Goal: Transaction & Acquisition: Book appointment/travel/reservation

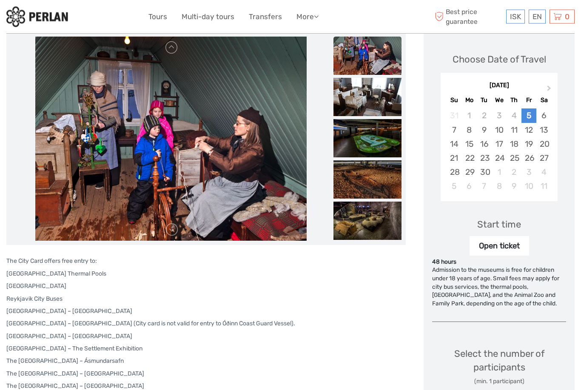
scroll to position [109, 0]
click at [0, 0] on link "English" at bounding box center [0, 0] width 0 height 0
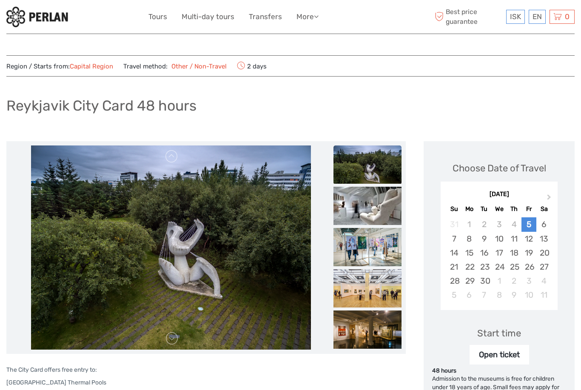
click at [160, 17] on link "Tours" at bounding box center [158, 17] width 19 height 12
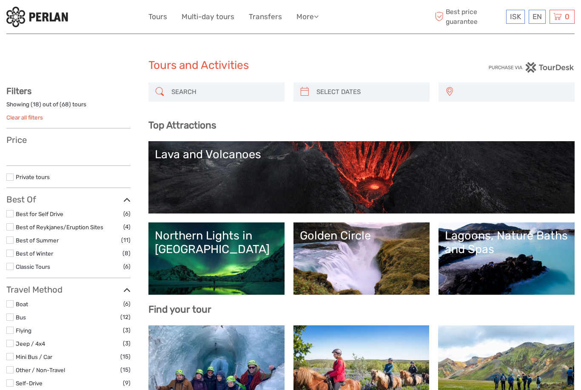
select select
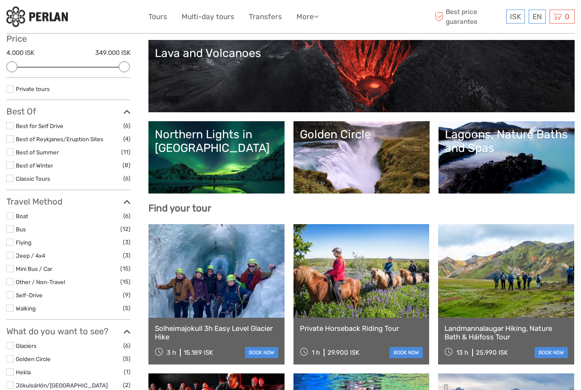
click at [13, 305] on label at bounding box center [9, 308] width 7 height 7
click at [0, 0] on input "checkbox" at bounding box center [0, 0] width 0 height 0
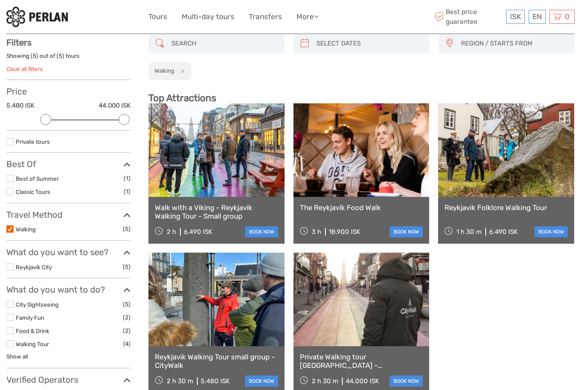
scroll to position [48, 0]
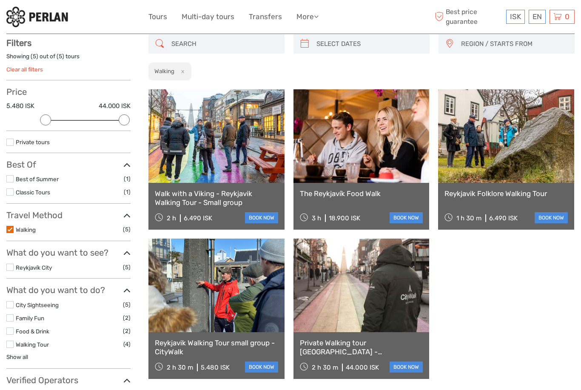
click at [230, 300] on link at bounding box center [217, 286] width 136 height 94
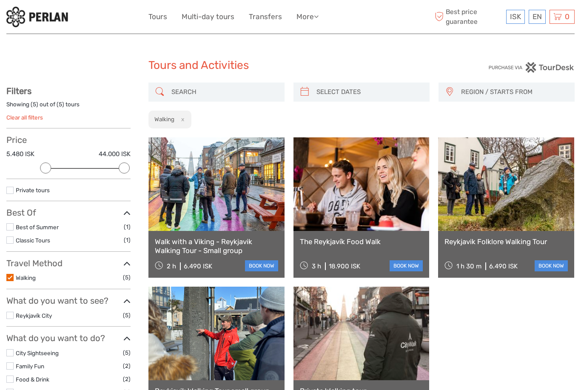
scroll to position [75, 0]
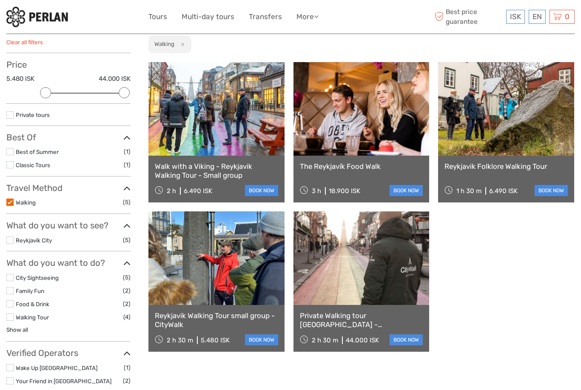
click at [234, 146] on link at bounding box center [217, 109] width 136 height 94
click at [514, 133] on link at bounding box center [506, 109] width 136 height 94
click at [372, 152] on link at bounding box center [362, 109] width 136 height 94
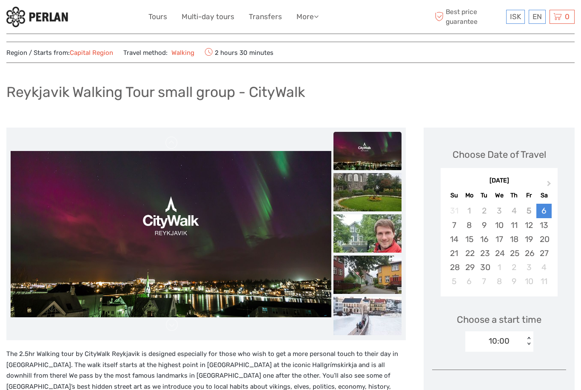
scroll to position [13, 0]
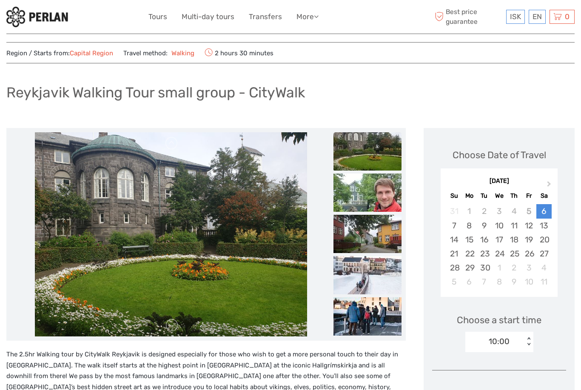
click at [380, 192] on img at bounding box center [368, 193] width 68 height 38
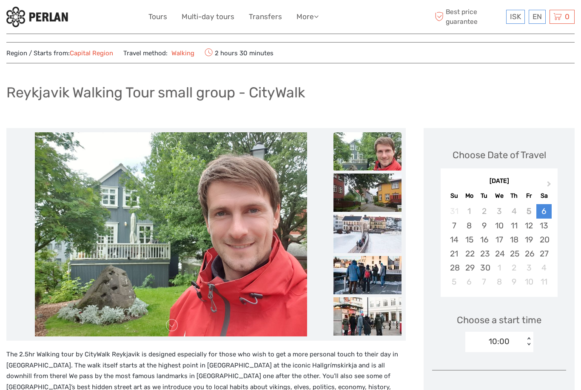
click at [384, 196] on img at bounding box center [368, 193] width 68 height 38
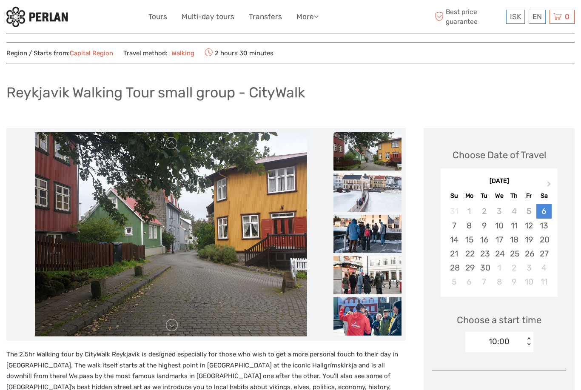
click at [381, 196] on img at bounding box center [368, 193] width 68 height 38
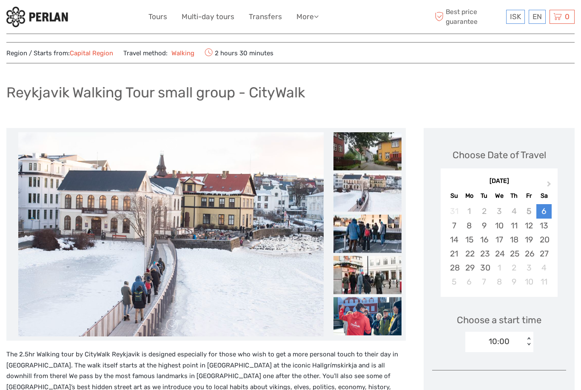
click at [380, 229] on img at bounding box center [368, 234] width 68 height 38
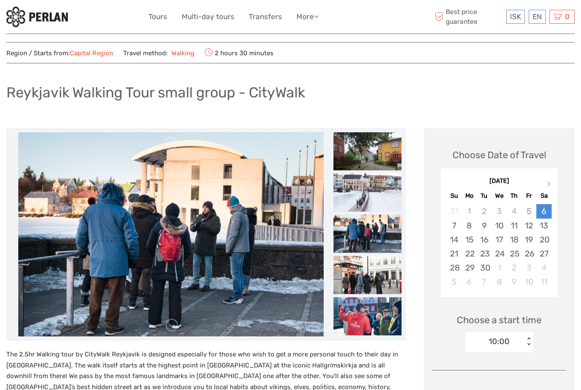
click at [385, 229] on img at bounding box center [368, 234] width 68 height 38
click at [383, 274] on img at bounding box center [368, 275] width 68 height 38
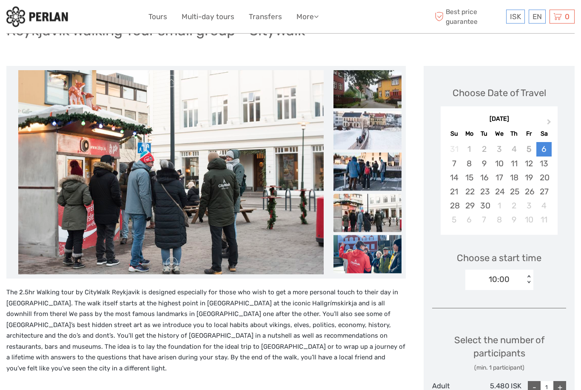
scroll to position [75, 0]
click at [383, 210] on img at bounding box center [368, 213] width 68 height 38
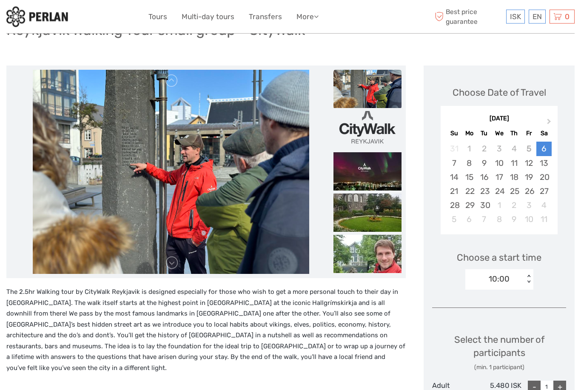
click at [553, 121] on button "Next Month" at bounding box center [550, 124] width 14 height 14
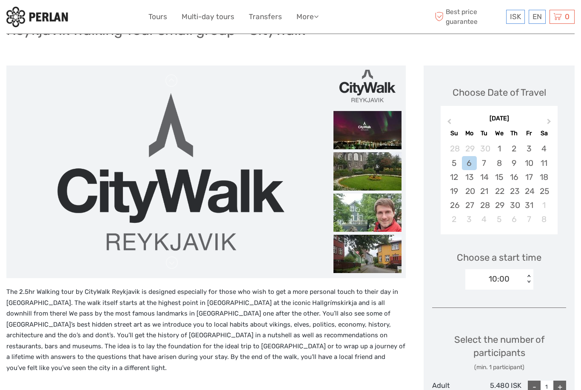
click at [455, 177] on div "12" at bounding box center [454, 177] width 15 height 14
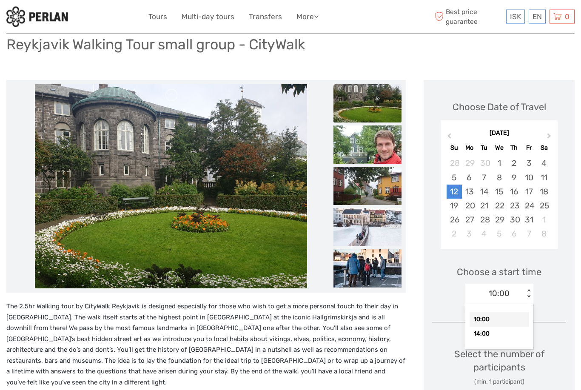
scroll to position [0, 0]
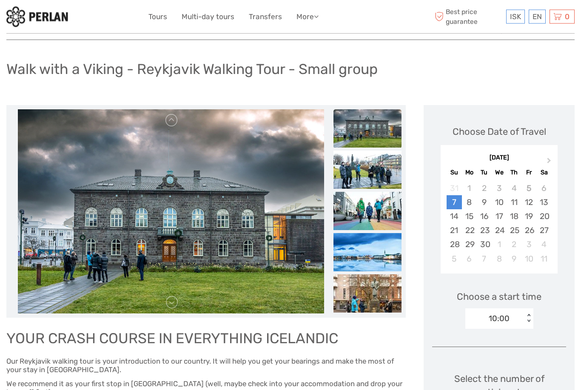
scroll to position [47, 0]
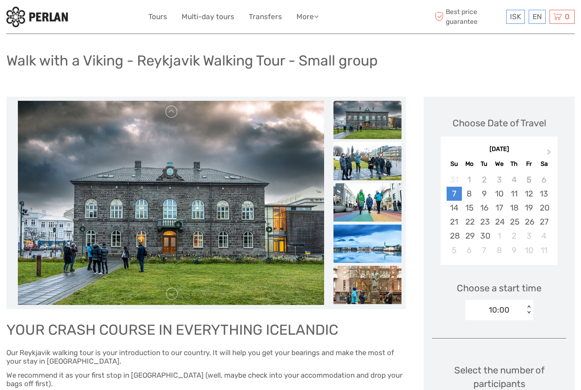
click at [549, 155] on button "Next Month" at bounding box center [550, 154] width 14 height 14
click at [454, 209] on div "12" at bounding box center [454, 208] width 15 height 14
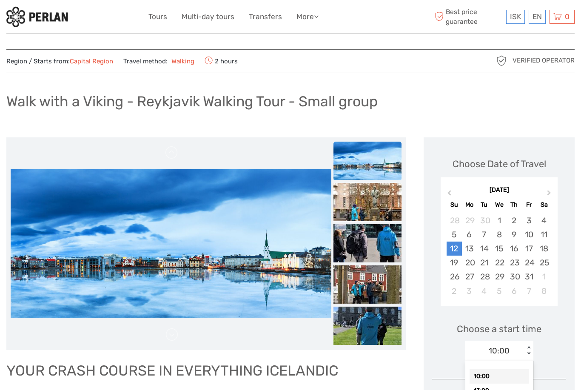
scroll to position [0, 0]
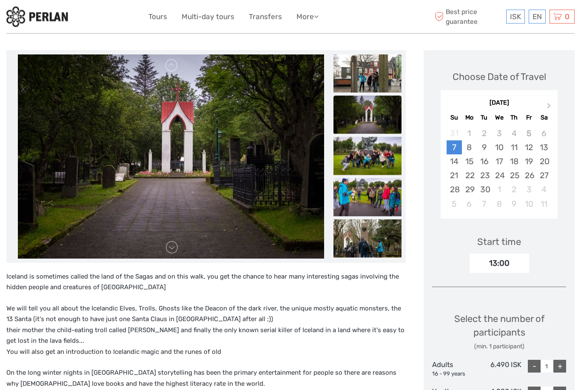
scroll to position [94, 0]
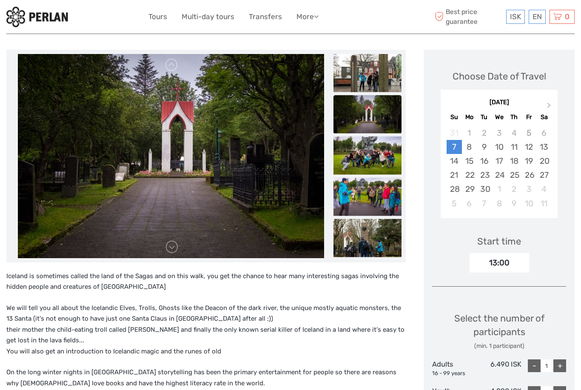
click at [552, 111] on button "Next Month" at bounding box center [550, 107] width 14 height 14
click at [450, 163] on div "12" at bounding box center [454, 161] width 15 height 14
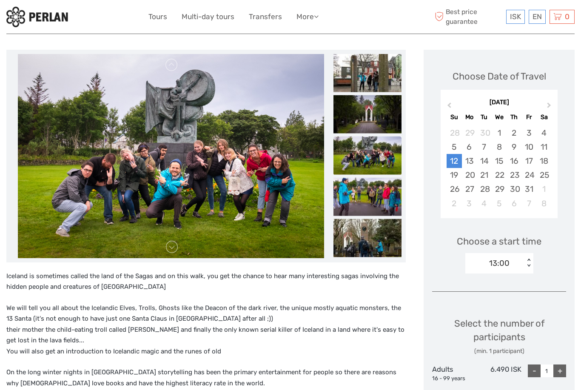
click at [472, 160] on div "13" at bounding box center [469, 161] width 15 height 14
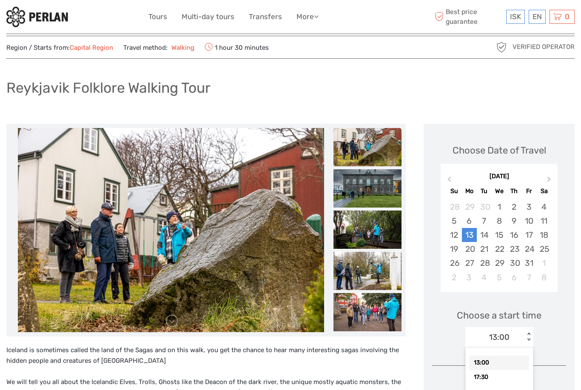
scroll to position [0, 0]
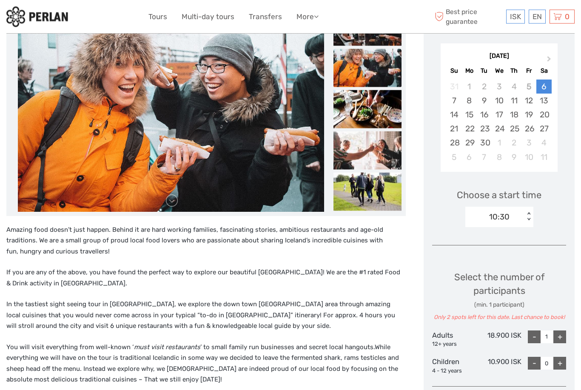
scroll to position [135, 0]
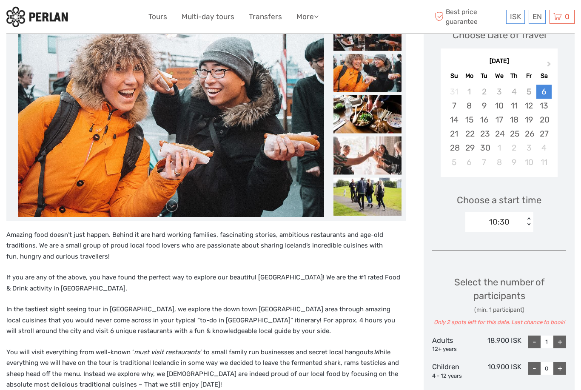
click at [549, 62] on span "Next Month" at bounding box center [549, 66] width 0 height 12
click at [456, 122] on div "12" at bounding box center [454, 120] width 15 height 14
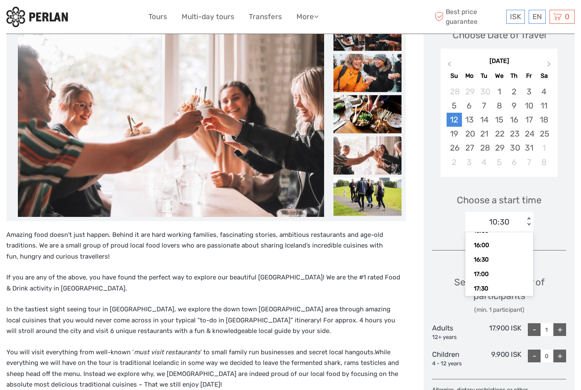
scroll to position [132, 0]
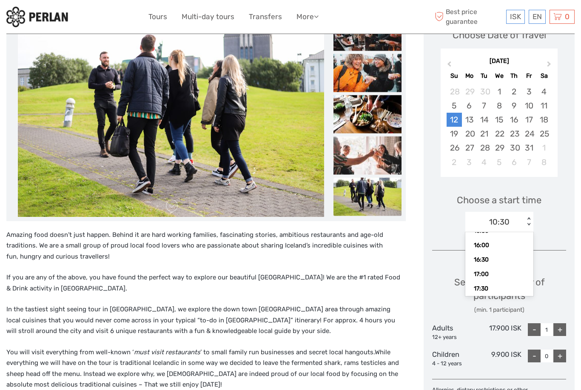
click at [249, 268] on div "Amazing food doesn’t just happen. Behind it are hard working families, fascinat…" at bounding box center [206, 388] width 400 height 317
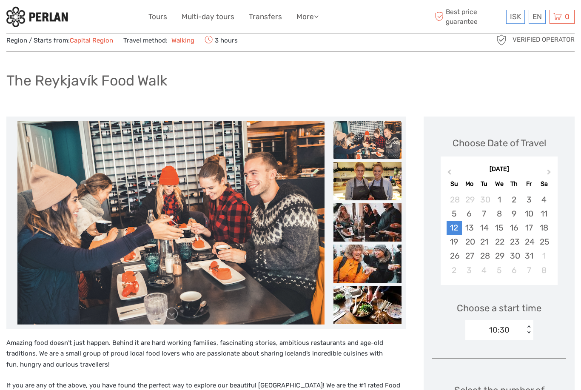
scroll to position [0, 0]
